Goal: Find specific page/section: Find specific page/section

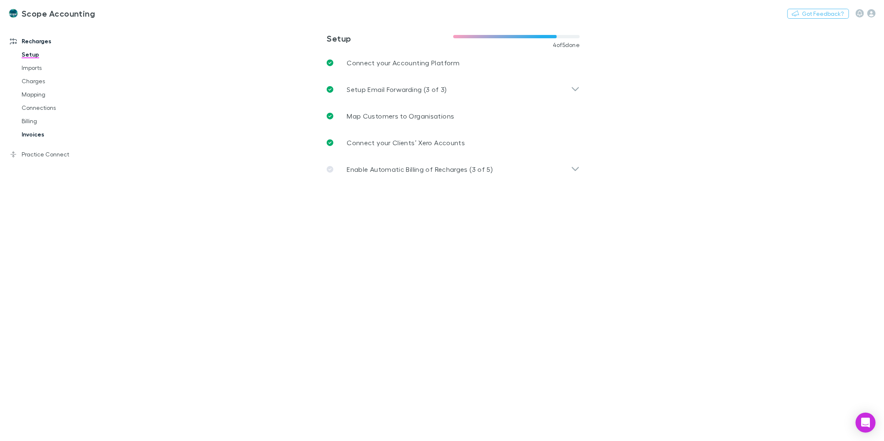
drag, startPoint x: 25, startPoint y: 138, endPoint x: 30, endPoint y: 134, distance: 5.9
click at [25, 138] on link "Invoices" at bounding box center [64, 134] width 102 height 13
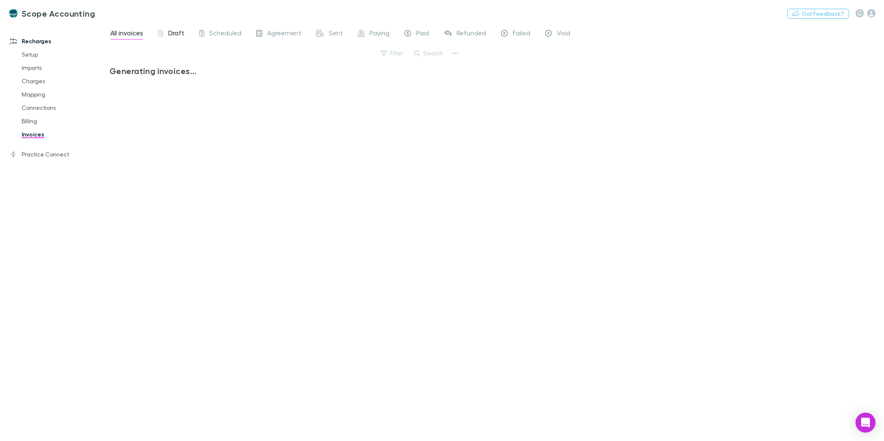
click at [177, 30] on span "Draft" at bounding box center [176, 34] width 16 height 11
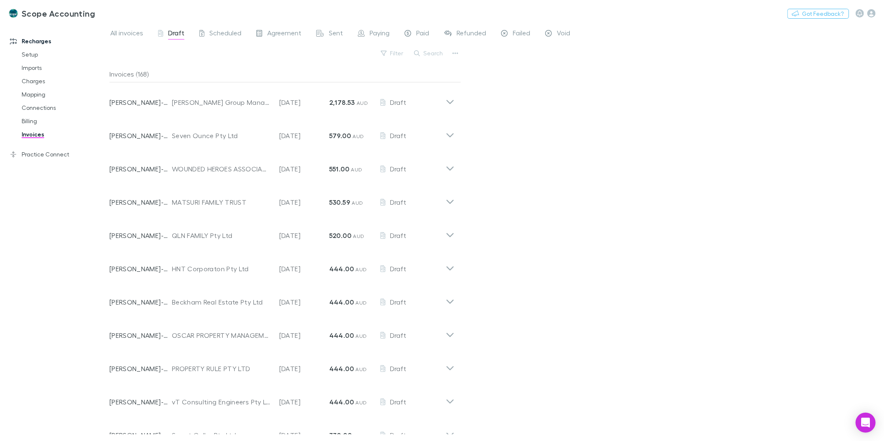
click at [417, 52] on icon "button" at bounding box center [417, 53] width 6 height 6
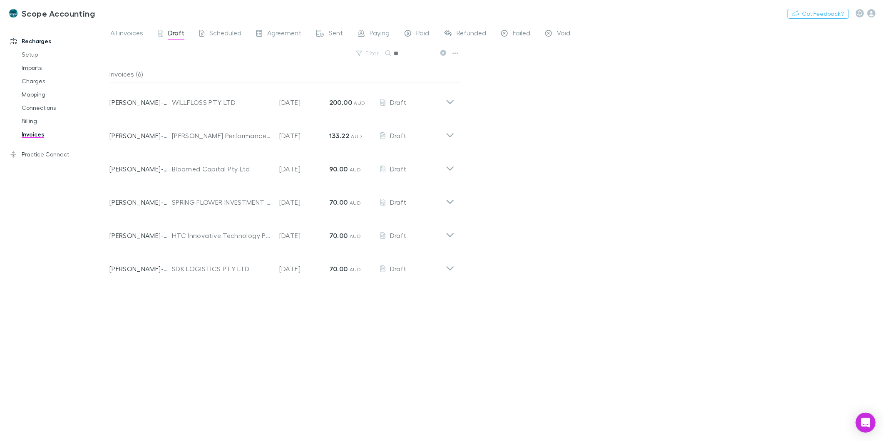
type input "*"
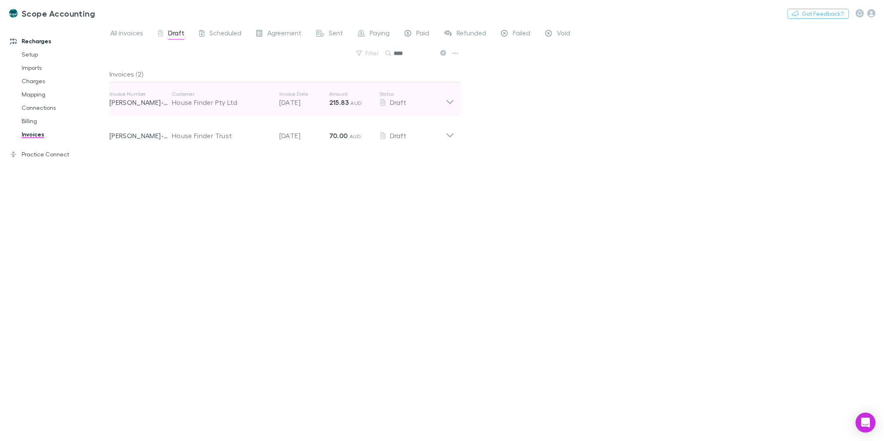
type input "****"
click at [451, 99] on icon at bounding box center [450, 99] width 9 height 17
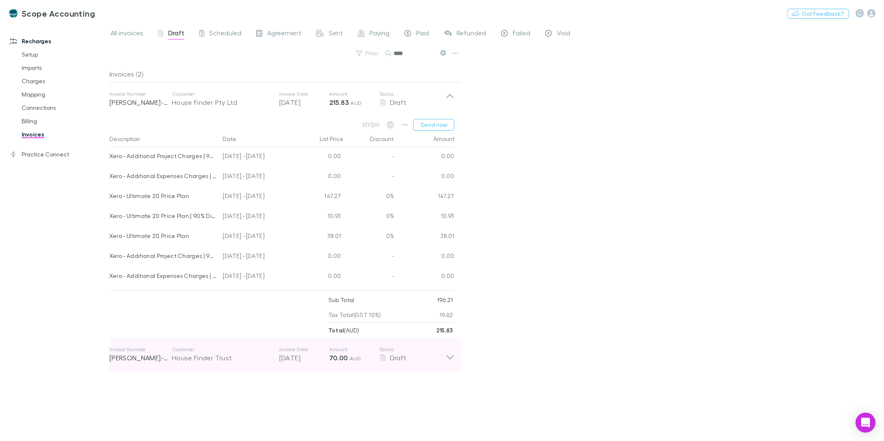
click at [460, 360] on div "Invoice Number RECH-0092 Customer House Finder Trust Invoice Date 10 Oct 2025 A…" at bounding box center [282, 354] width 358 height 33
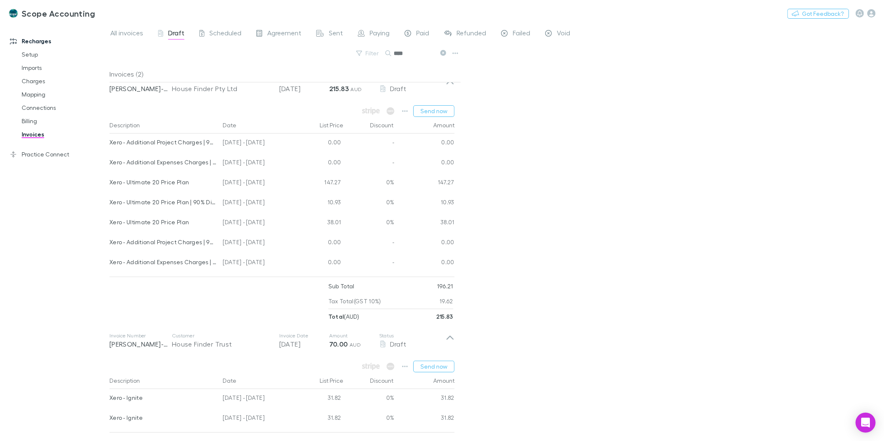
scroll to position [60, 0]
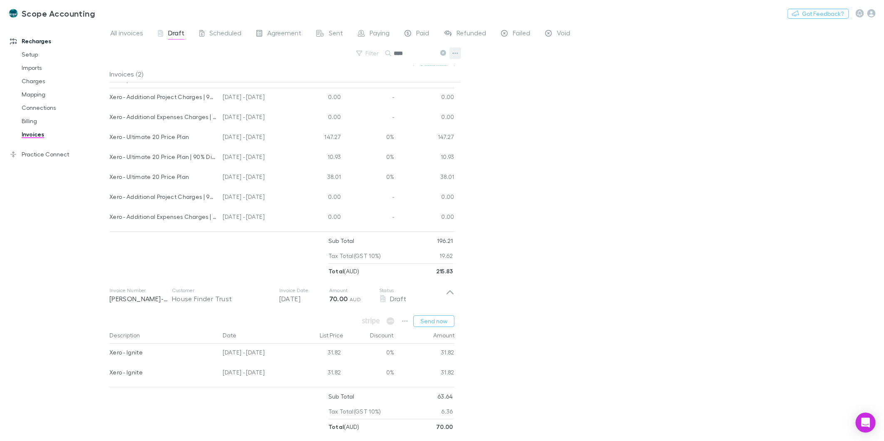
click at [454, 51] on icon "button" at bounding box center [456, 53] width 6 height 7
click at [503, 80] on div at bounding box center [442, 220] width 884 height 441
click at [174, 155] on div "Xero - Ultimate 20 Price Plan | 90% Discount." at bounding box center [162, 156] width 107 height 17
click at [341, 158] on div "10.93" at bounding box center [319, 158] width 50 height 20
click at [341, 153] on div "10.93" at bounding box center [319, 158] width 50 height 20
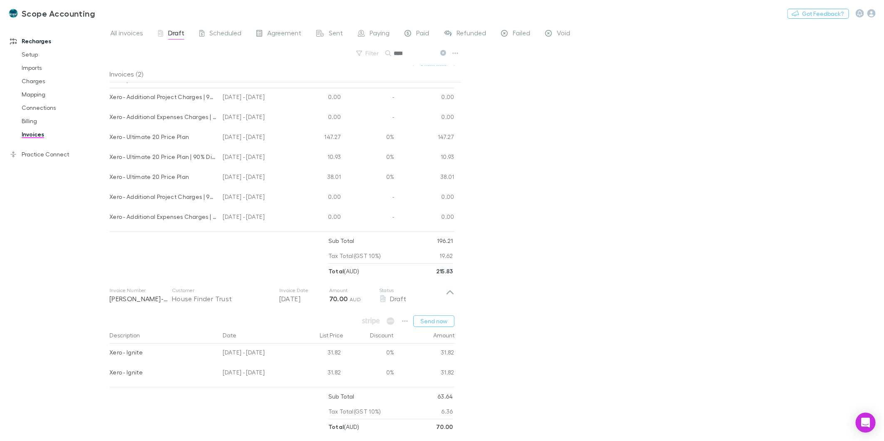
click at [339, 131] on div "147.27" at bounding box center [319, 138] width 50 height 20
click at [27, 119] on link "Billing" at bounding box center [64, 120] width 102 height 13
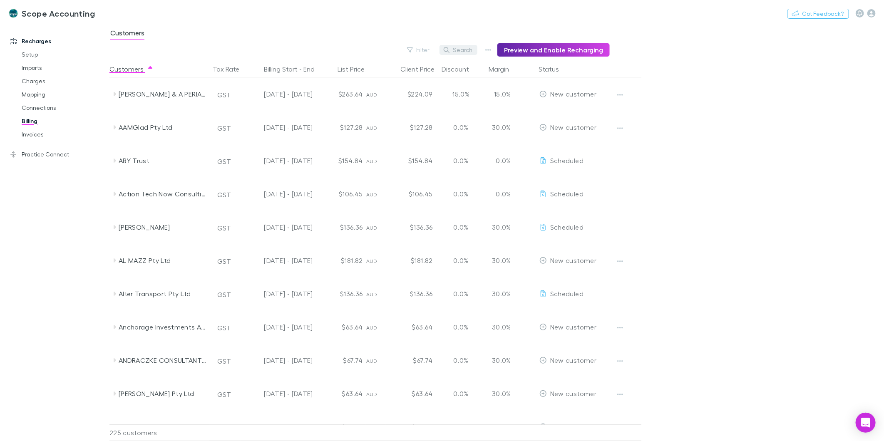
click at [459, 47] on button "Search" at bounding box center [459, 50] width 38 height 10
click at [40, 135] on link "Invoices" at bounding box center [64, 134] width 102 height 13
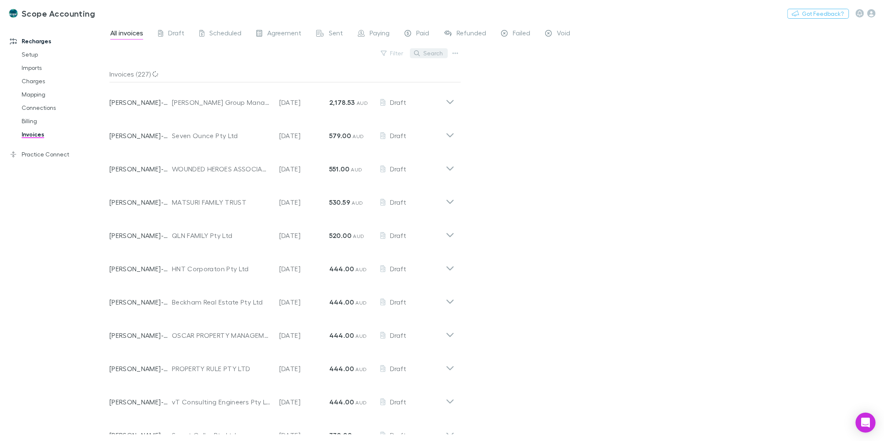
click at [417, 49] on button "Search" at bounding box center [429, 53] width 38 height 10
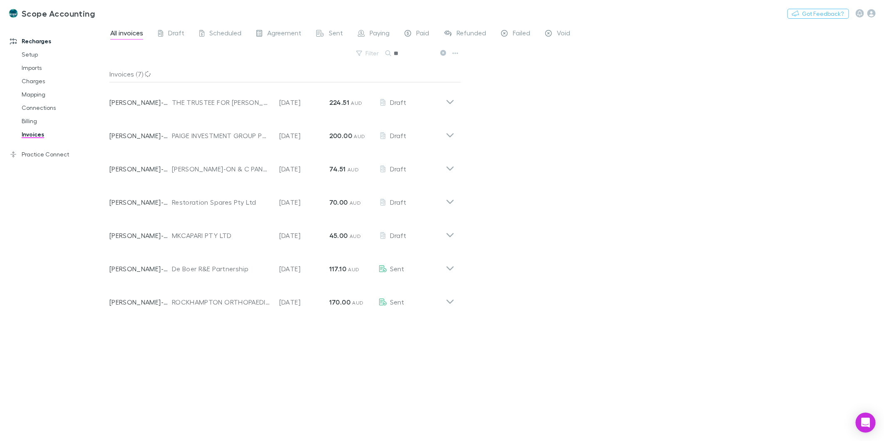
type input "*"
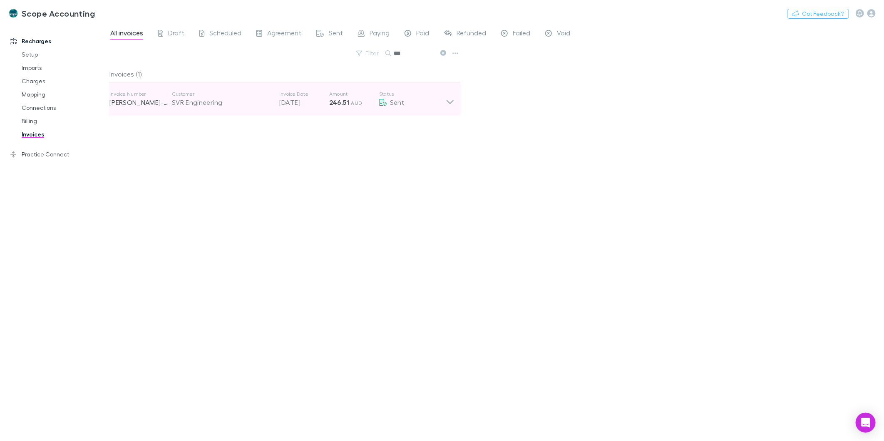
type input "***"
click at [450, 103] on icon at bounding box center [450, 102] width 7 height 4
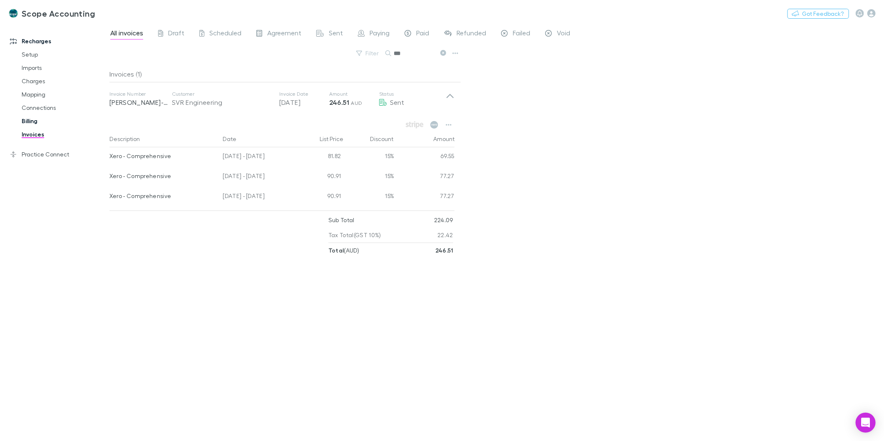
click at [31, 122] on link "Billing" at bounding box center [64, 120] width 102 height 13
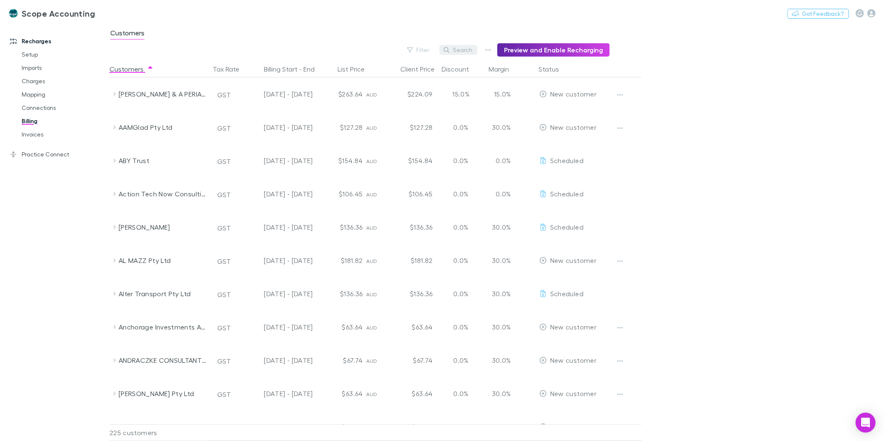
click at [455, 47] on button "Search" at bounding box center [459, 50] width 38 height 10
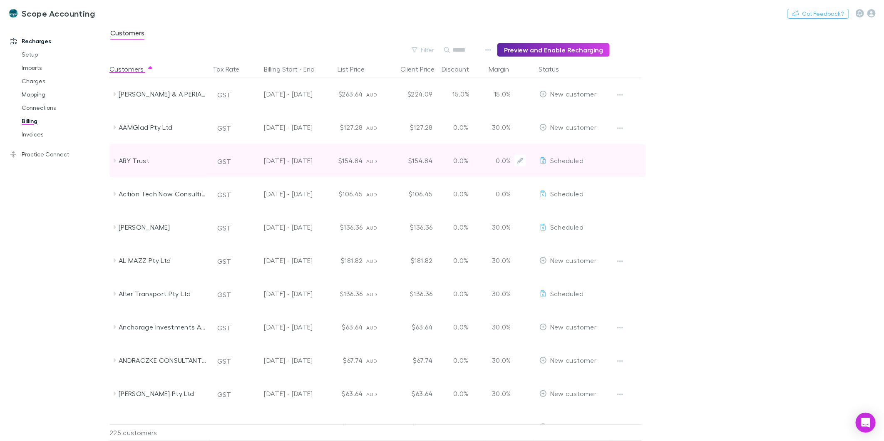
click at [541, 159] on icon at bounding box center [543, 160] width 7 height 7
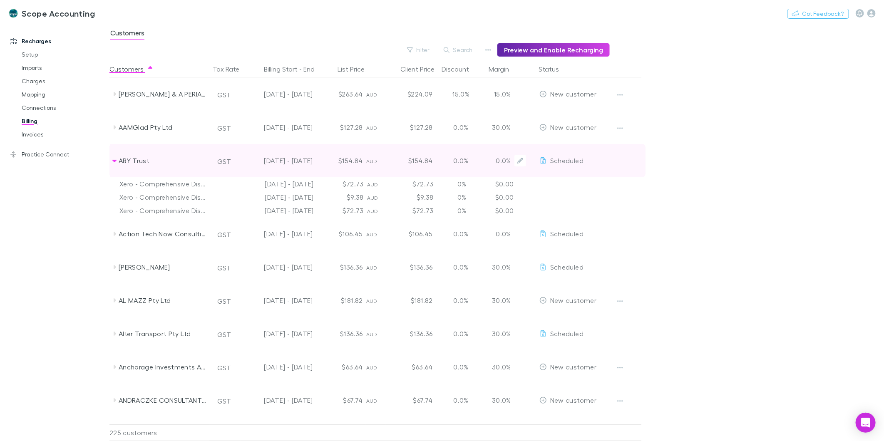
click at [542, 159] on icon at bounding box center [543, 160] width 7 height 7
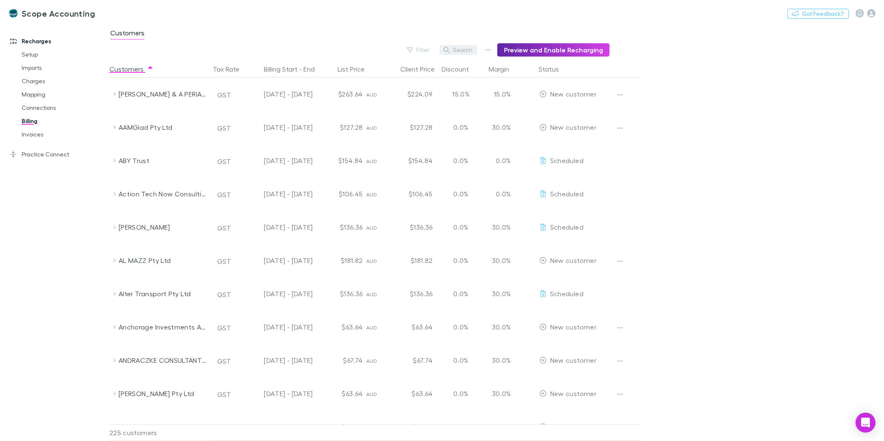
click at [450, 47] on icon "button" at bounding box center [447, 50] width 6 height 6
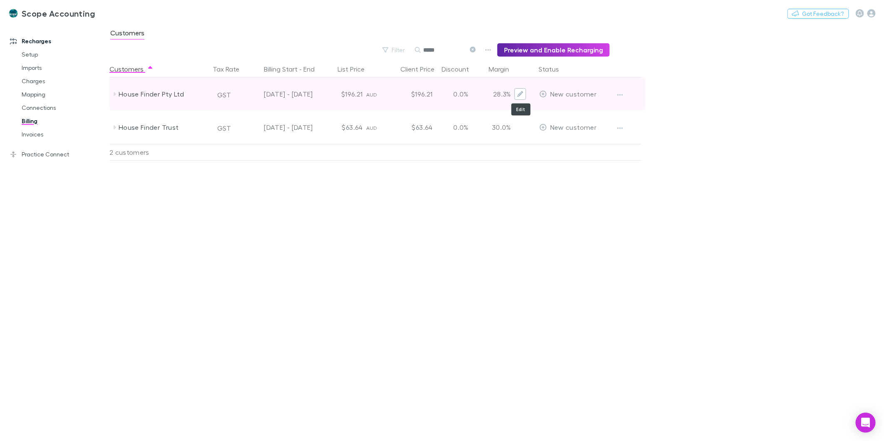
type input "*****"
click at [520, 94] on icon "Edit" at bounding box center [521, 94] width 6 height 6
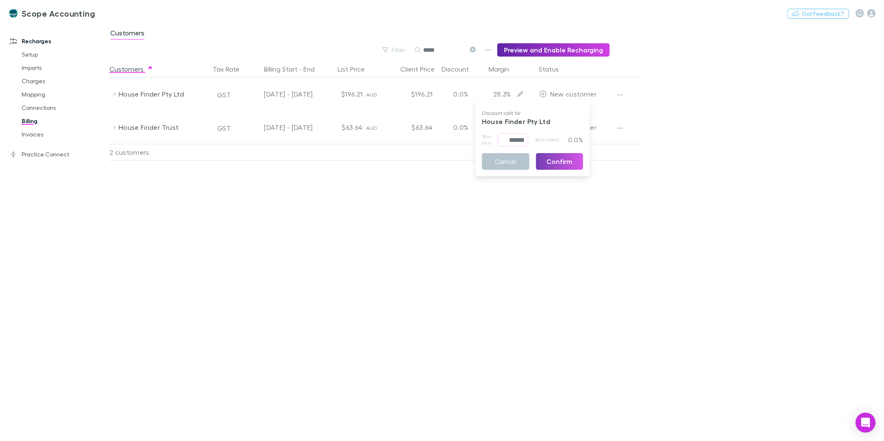
click at [546, 160] on button "Confirm" at bounding box center [559, 161] width 47 height 17
click at [663, 175] on div at bounding box center [442, 220] width 884 height 441
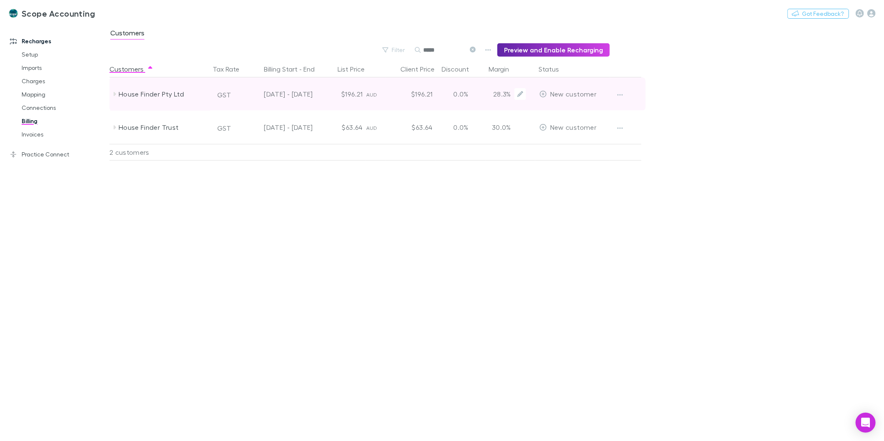
click at [500, 92] on p "28.3%" at bounding box center [501, 94] width 22 height 10
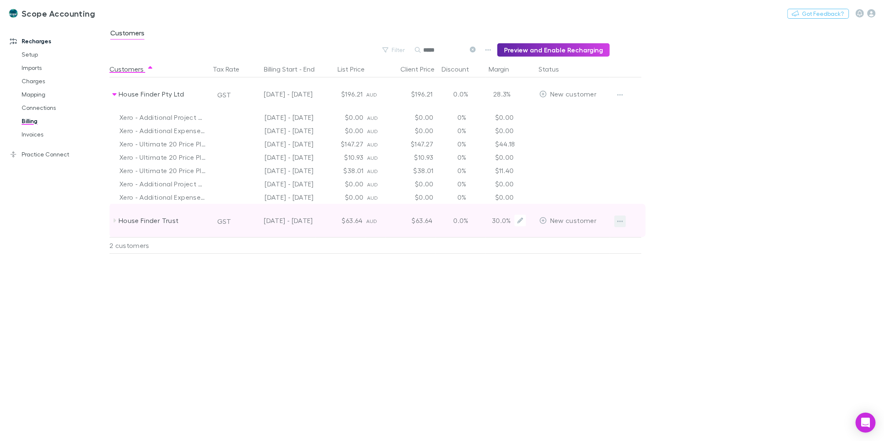
click at [621, 221] on icon "button" at bounding box center [620, 221] width 6 height 7
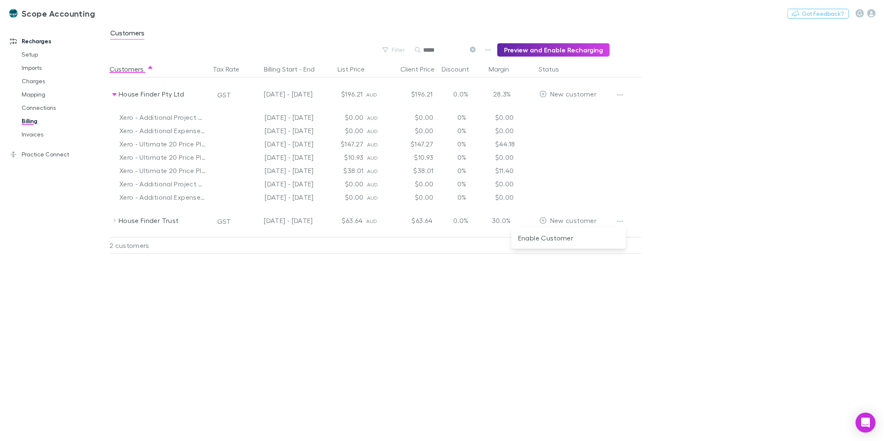
click at [681, 172] on div at bounding box center [442, 220] width 884 height 441
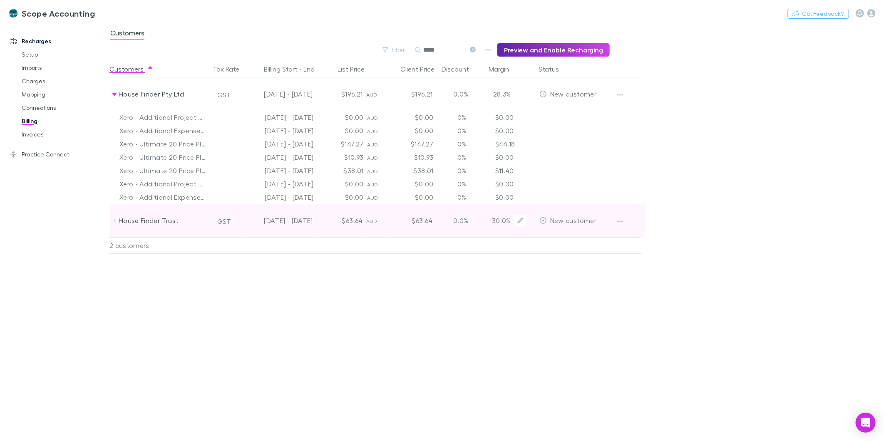
click at [483, 221] on div "0.0%" at bounding box center [461, 220] width 50 height 33
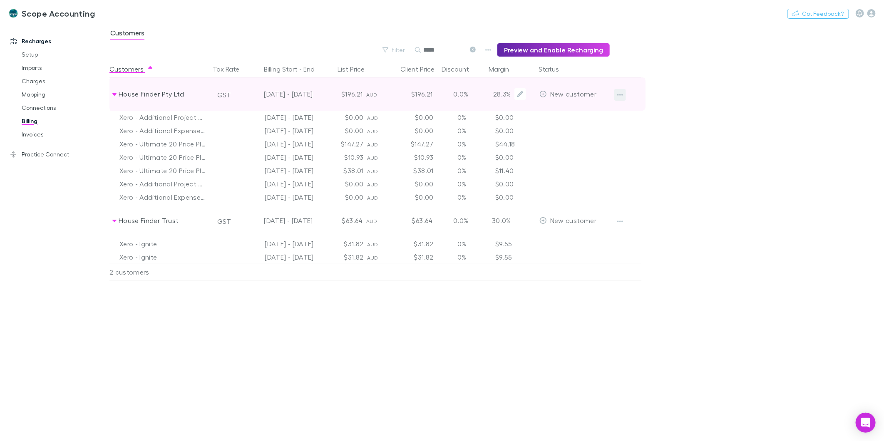
click at [625, 91] on button "button" at bounding box center [621, 95] width 12 height 12
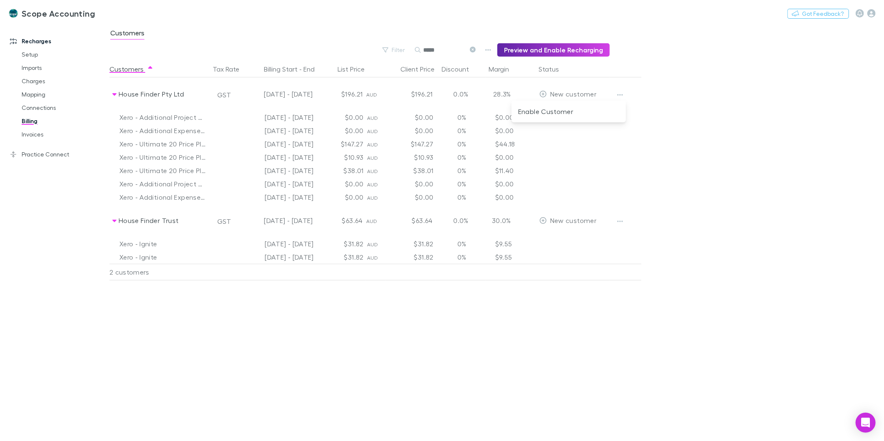
click at [696, 106] on div at bounding box center [442, 220] width 884 height 441
click at [491, 50] on icon "button" at bounding box center [488, 50] width 6 height 7
click at [433, 77] on p "Discount Split" at bounding box center [440, 77] width 101 height 10
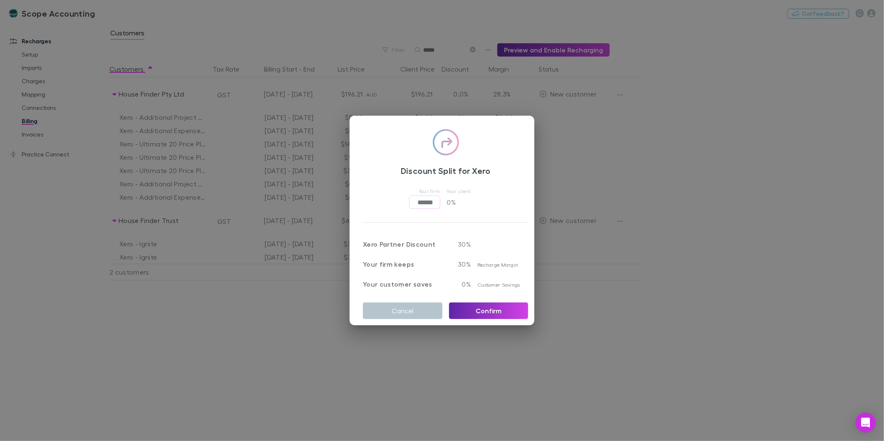
click at [441, 144] on img at bounding box center [446, 142] width 27 height 27
click at [379, 305] on button "Cancel" at bounding box center [403, 311] width 80 height 17
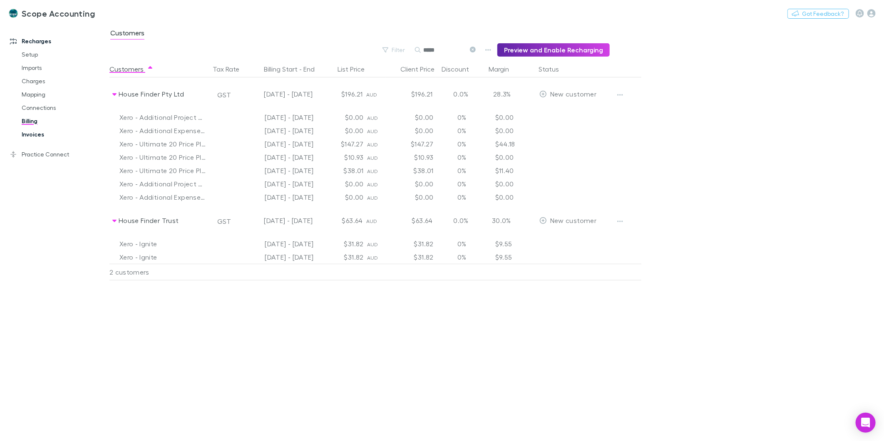
click at [34, 133] on link "Invoices" at bounding box center [64, 134] width 102 height 13
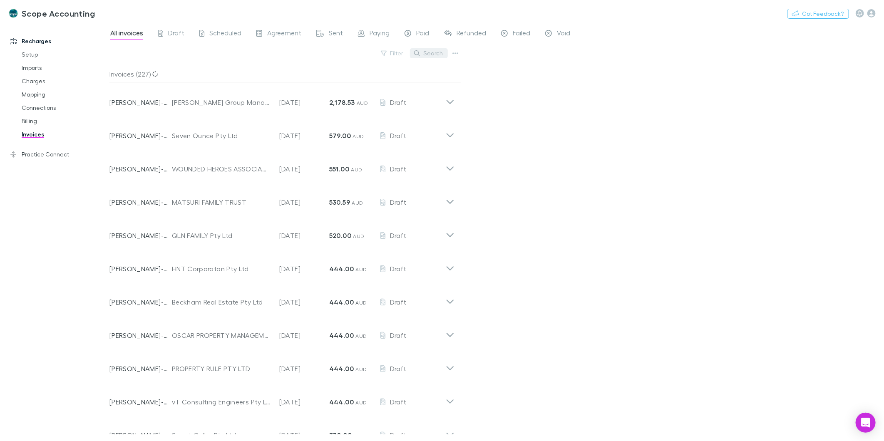
click at [422, 53] on button "Search" at bounding box center [429, 53] width 38 height 10
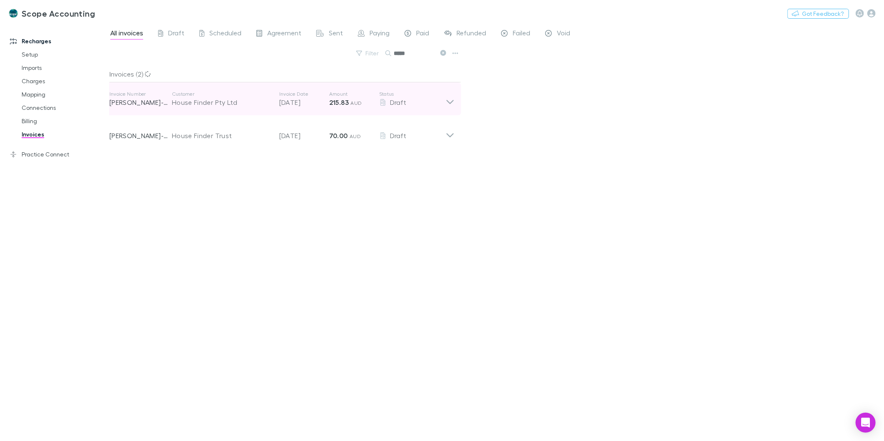
type input "*****"
click at [452, 101] on icon at bounding box center [450, 99] width 9 height 17
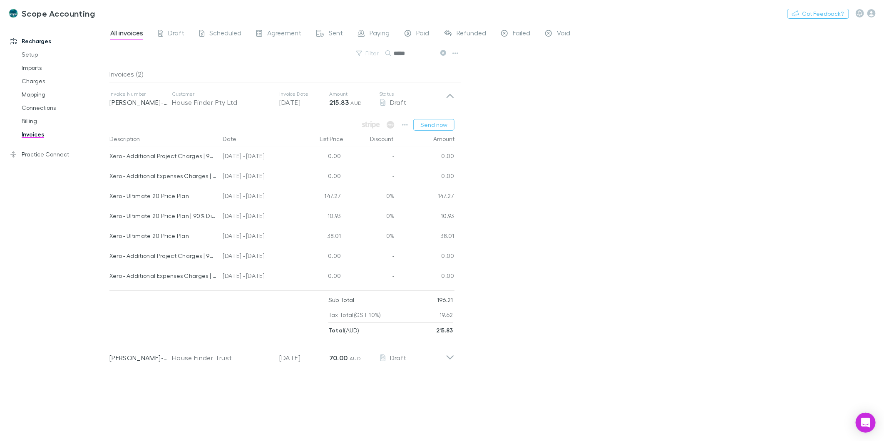
click at [189, 210] on div "Xero - Ultimate 20 Price Plan | 90% Discount." at bounding box center [162, 215] width 107 height 17
click at [192, 218] on div "Xero - Ultimate 20 Price Plan | 90% Discount." at bounding box center [162, 215] width 107 height 17
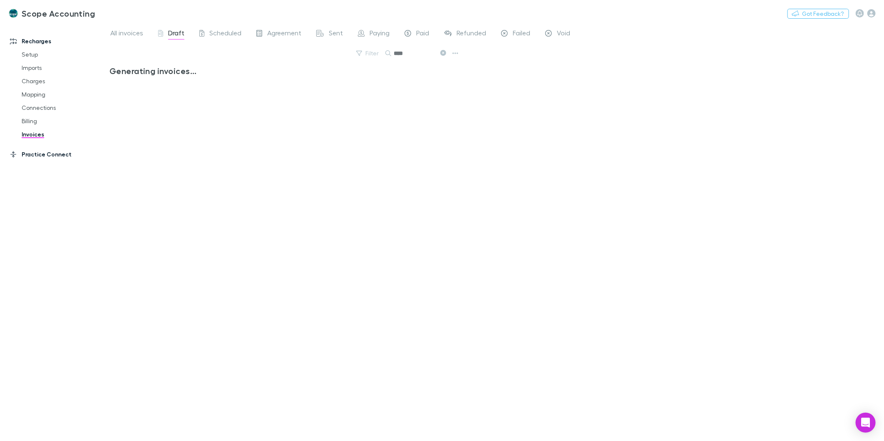
click at [27, 158] on link "Practice Connect" at bounding box center [58, 154] width 113 height 13
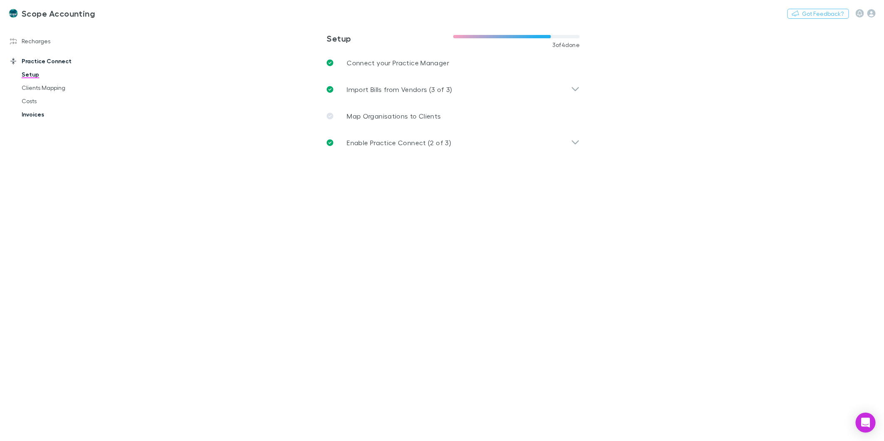
click at [26, 114] on link "Invoices" at bounding box center [64, 114] width 102 height 13
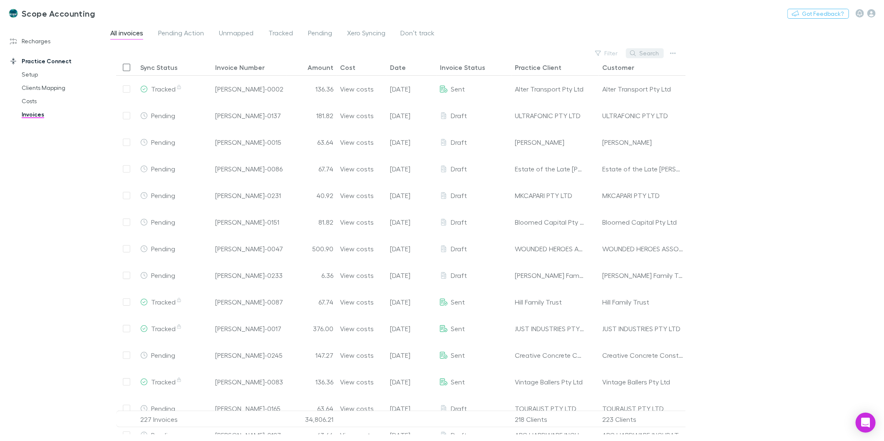
click at [631, 52] on button "Search" at bounding box center [645, 53] width 38 height 10
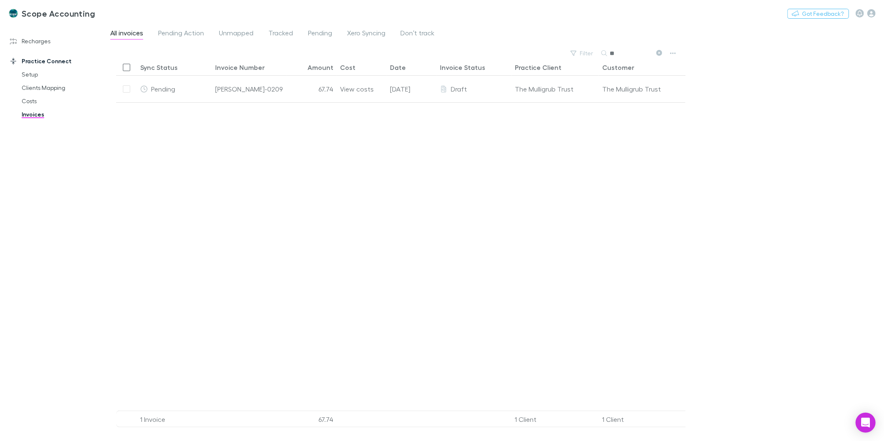
type input "*"
type input "*****"
click at [27, 105] on link "Costs" at bounding box center [64, 101] width 102 height 13
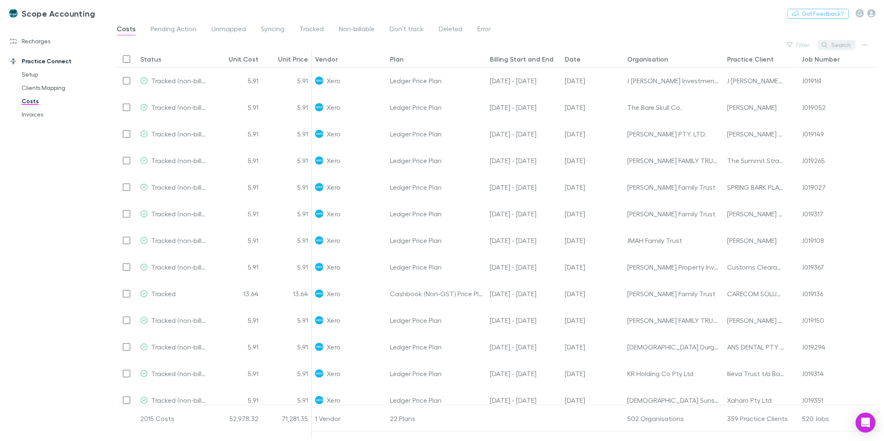
click at [828, 45] on icon "button" at bounding box center [825, 45] width 6 height 6
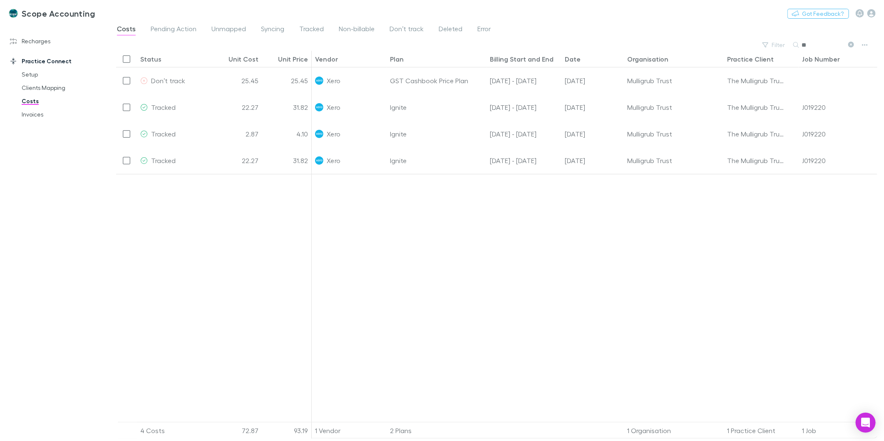
type input "*"
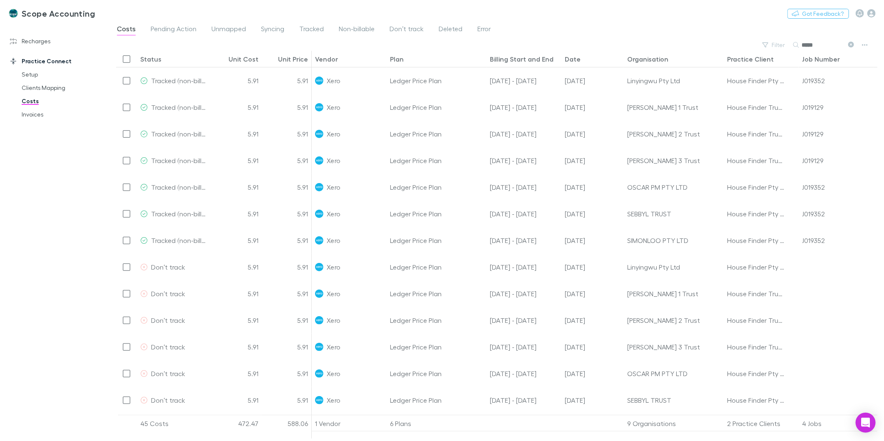
type input "*****"
